Goal: Navigation & Orientation: Understand site structure

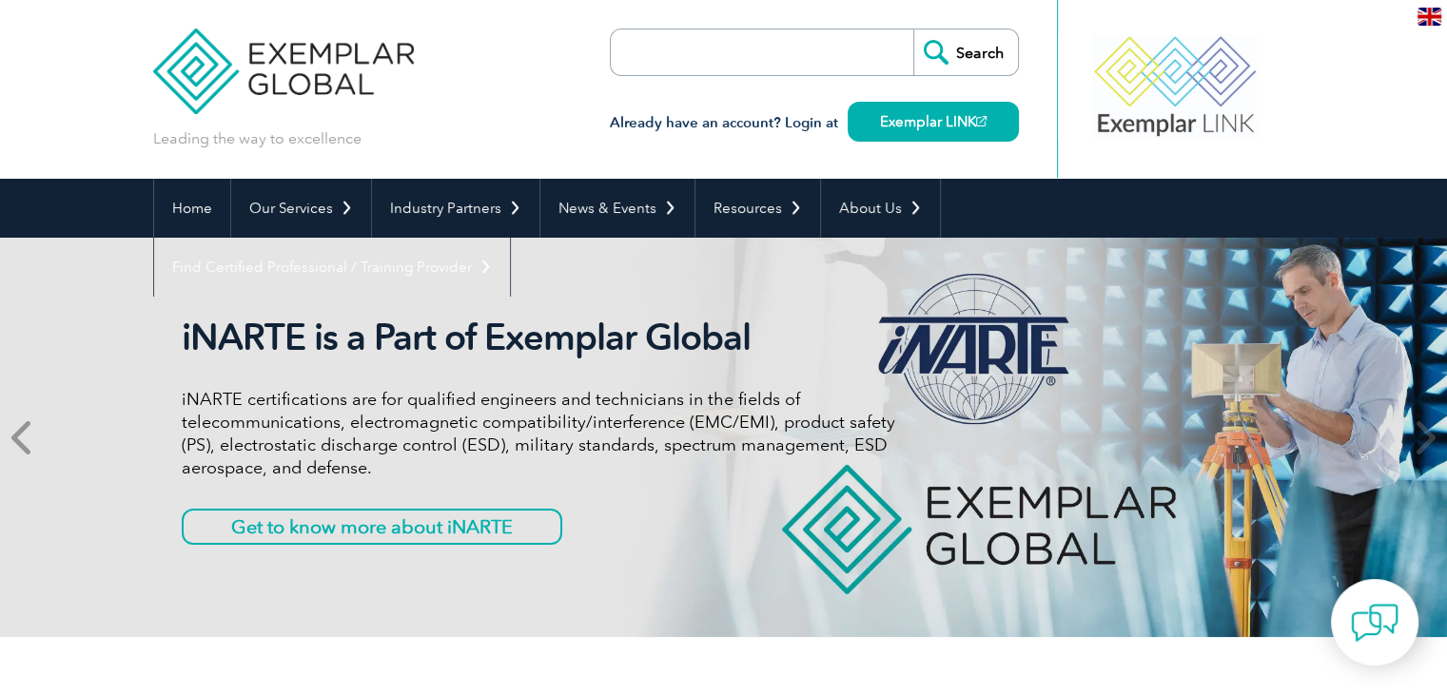
click at [19, 437] on icon at bounding box center [23, 437] width 24 height 0
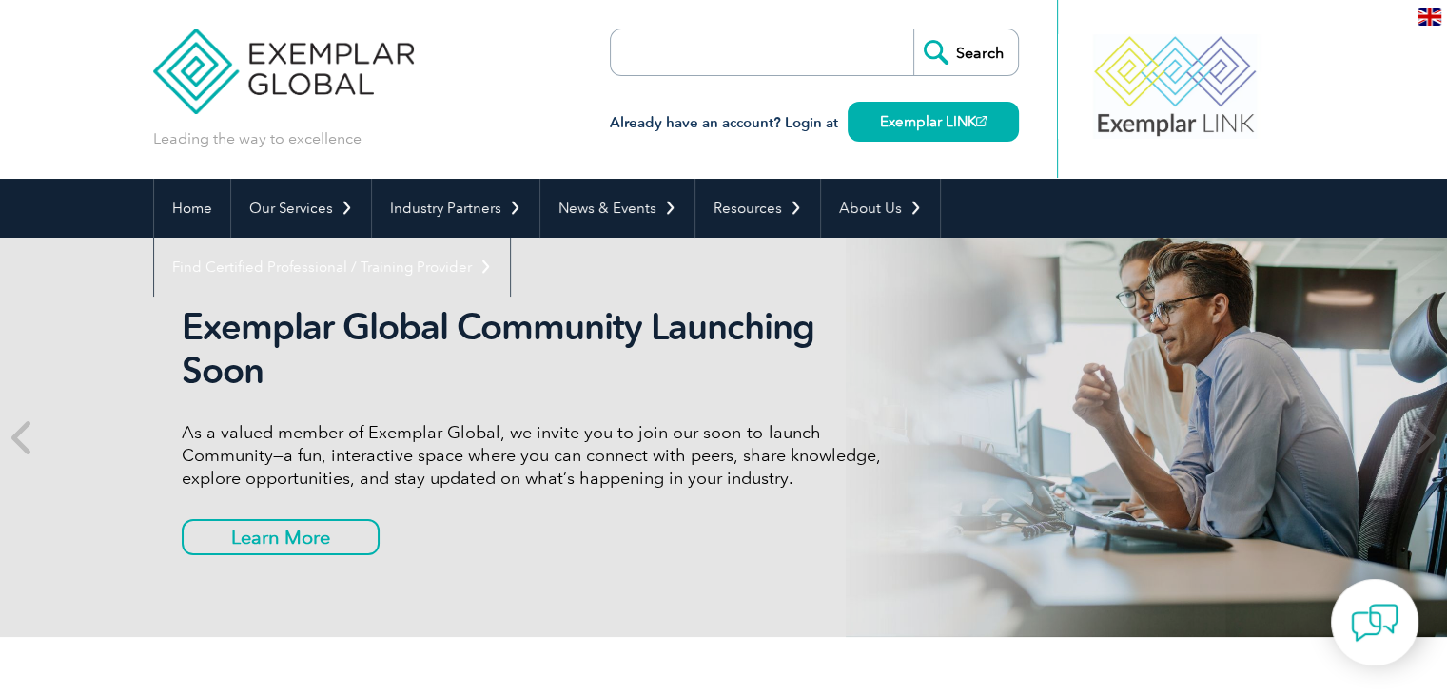
click at [496, 563] on div "Exemplar Global Community Launching Soon As a valued member of Exemplar Global,…" at bounding box center [538, 437] width 713 height 264
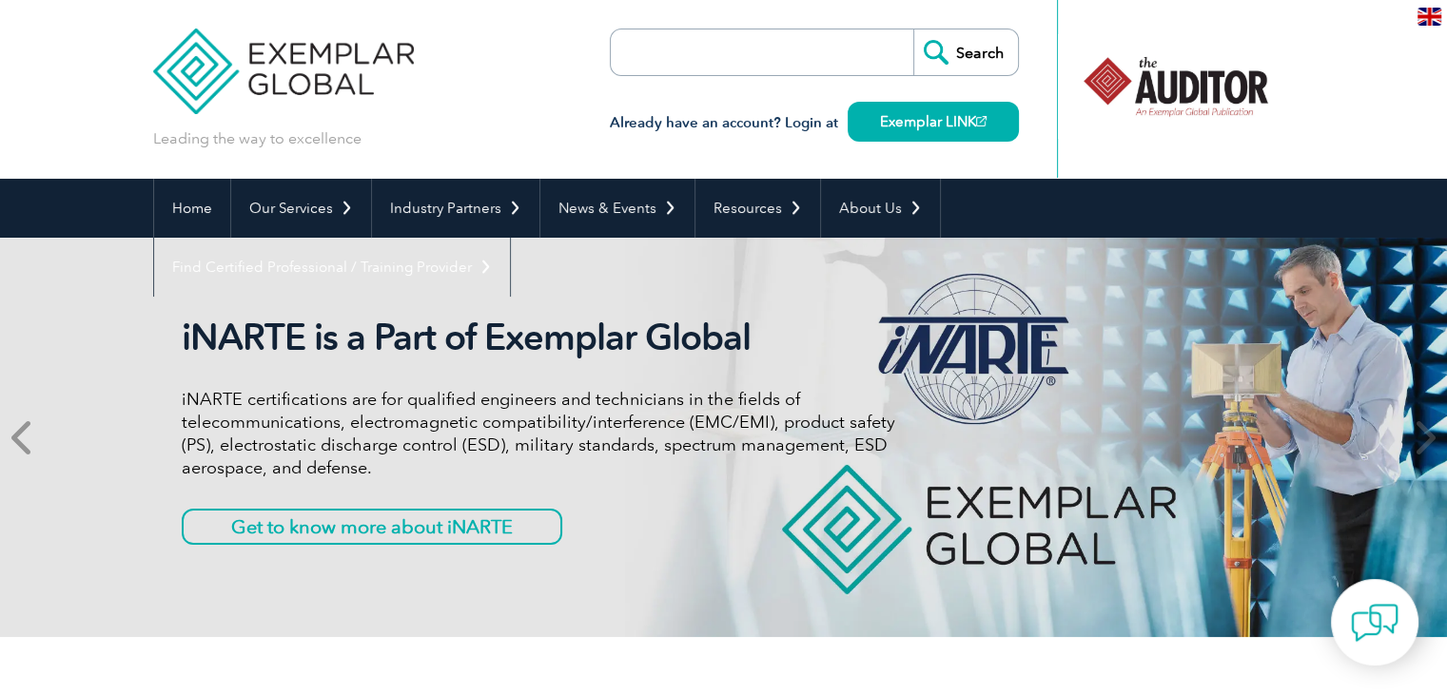
click at [20, 437] on icon at bounding box center [23, 437] width 24 height 0
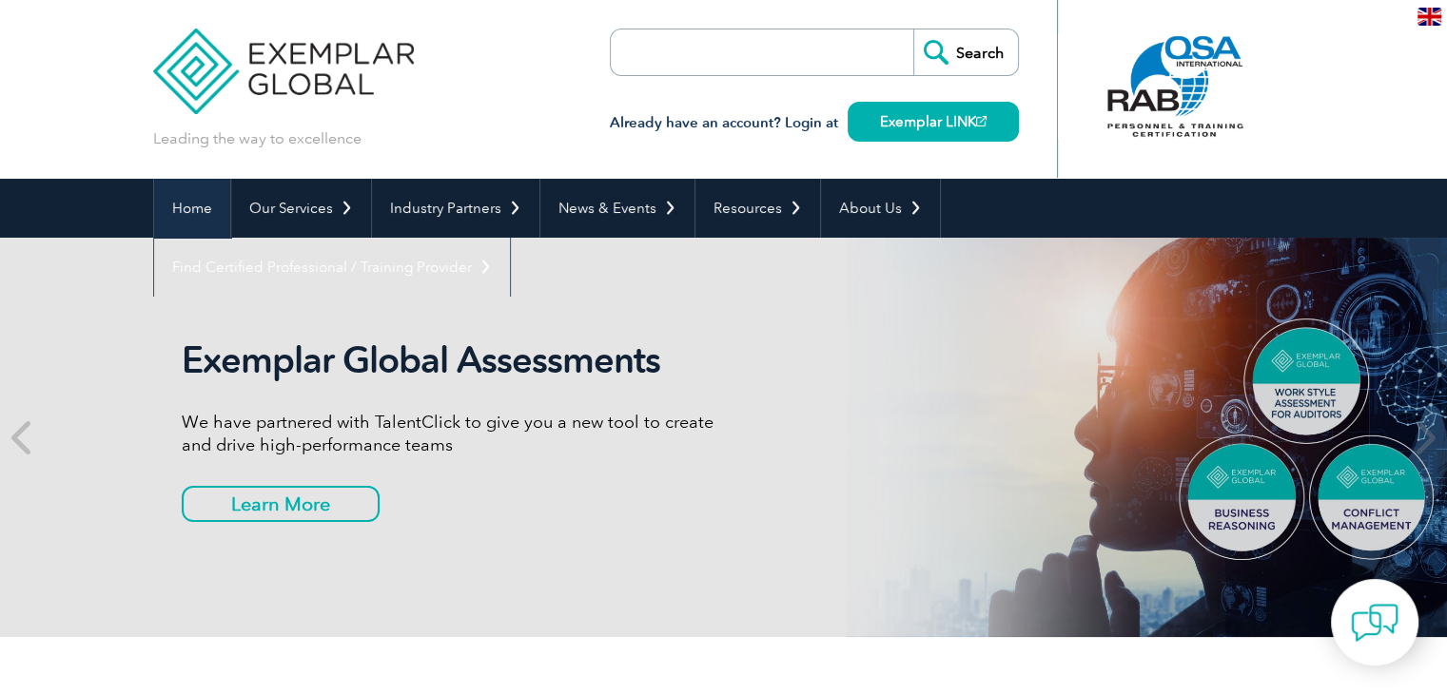
click at [212, 210] on link "Home" at bounding box center [192, 208] width 76 height 59
